Goal: Find specific page/section

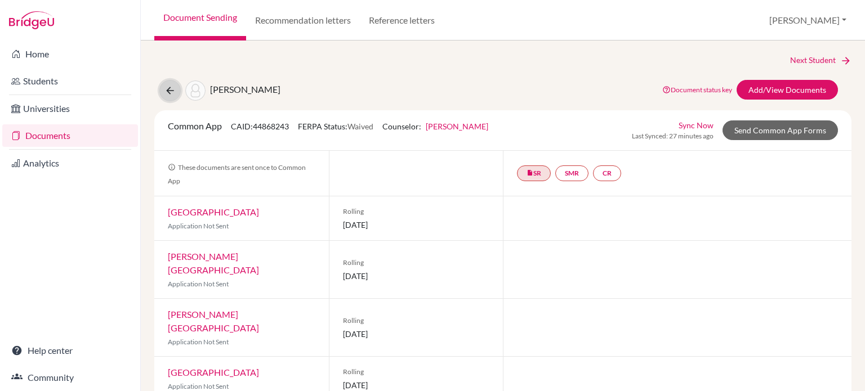
click at [176, 90] on button at bounding box center [169, 90] width 21 height 21
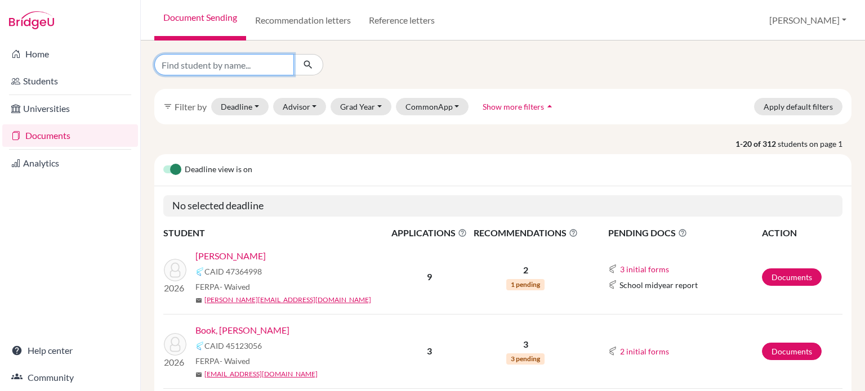
click at [261, 65] on input "Find student by name..." at bounding box center [224, 64] width 140 height 21
type input "eun"
click button "submit" at bounding box center [308, 64] width 30 height 21
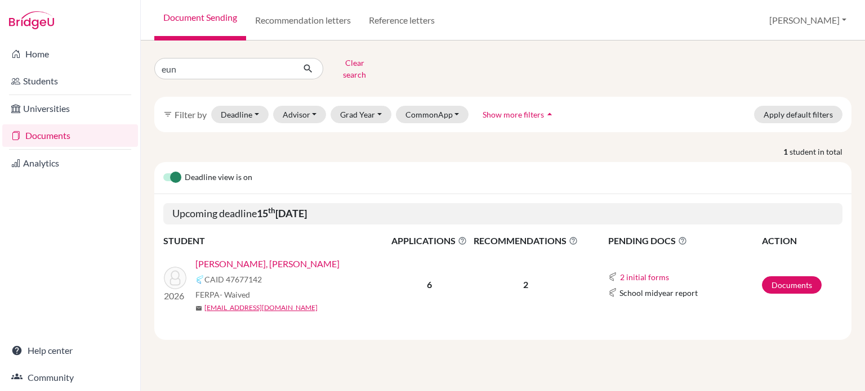
click at [225, 257] on link "[PERSON_NAME], [PERSON_NAME]" at bounding box center [267, 264] width 144 height 14
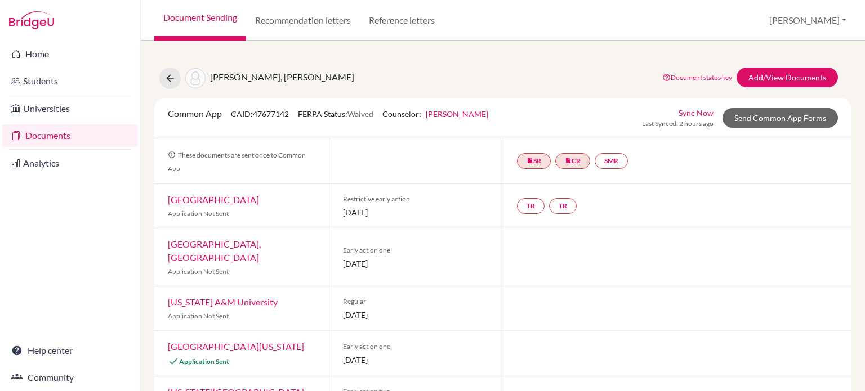
scroll to position [86, 0]
